Goal: Information Seeking & Learning: Learn about a topic

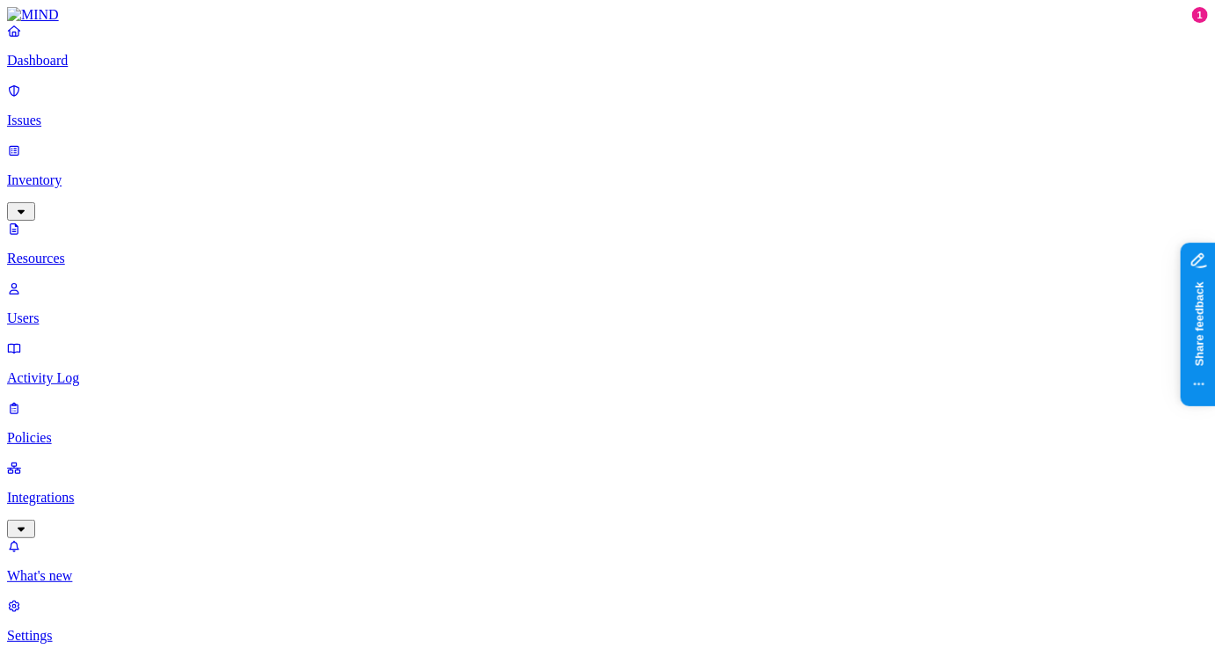
click at [71, 69] on p "Dashboard" at bounding box center [607, 61] width 1201 height 16
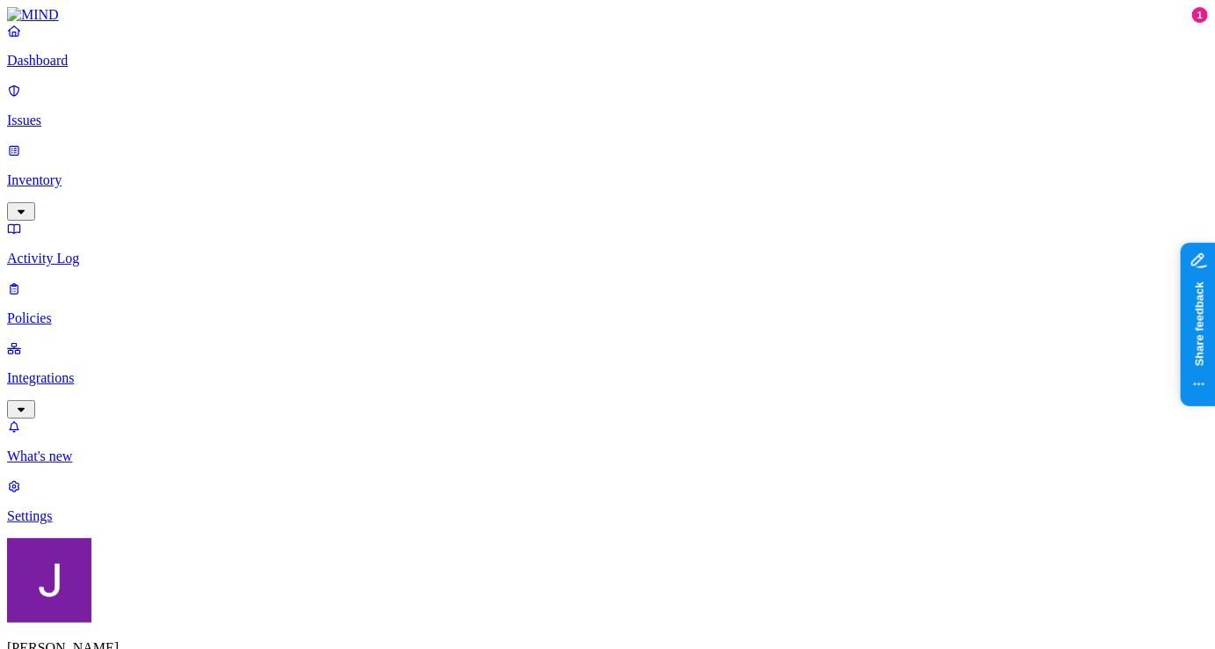
click at [69, 310] on p "Policies" at bounding box center [607, 318] width 1201 height 16
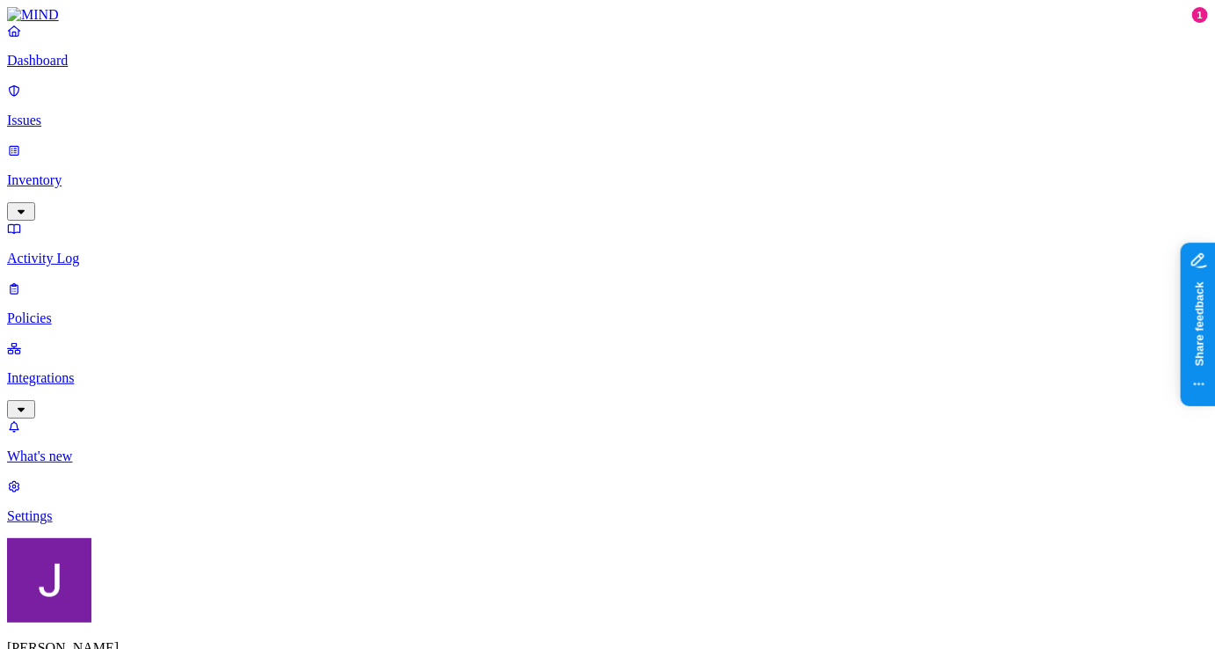
click at [561, 145] on button "button" at bounding box center [568, 147] width 14 height 5
